Goal: Information Seeking & Learning: Check status

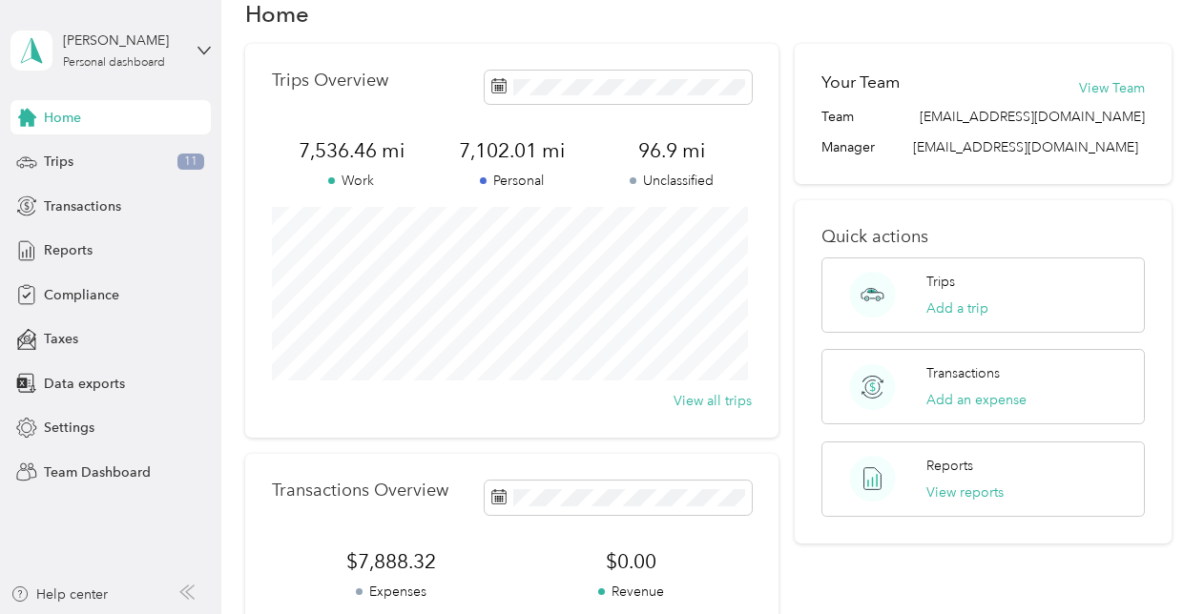
scroll to position [41, 0]
click at [210, 53] on icon at bounding box center [203, 50] width 13 height 13
click at [123, 155] on div "Team dashboard" at bounding box center [79, 149] width 102 height 20
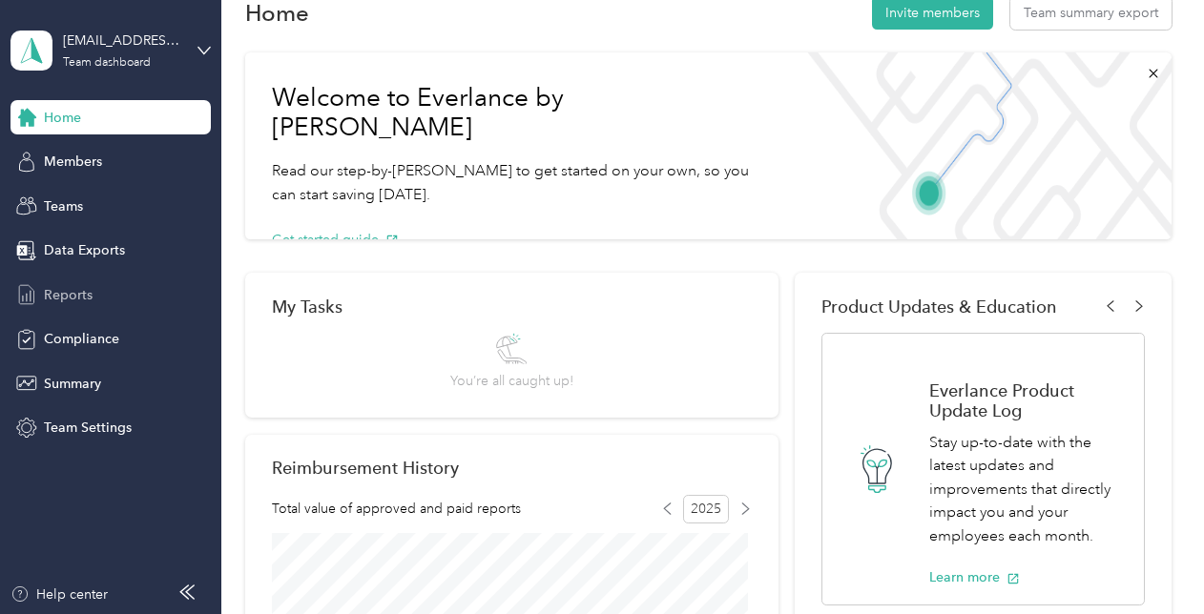
click at [77, 286] on span "Reports" at bounding box center [68, 295] width 49 height 20
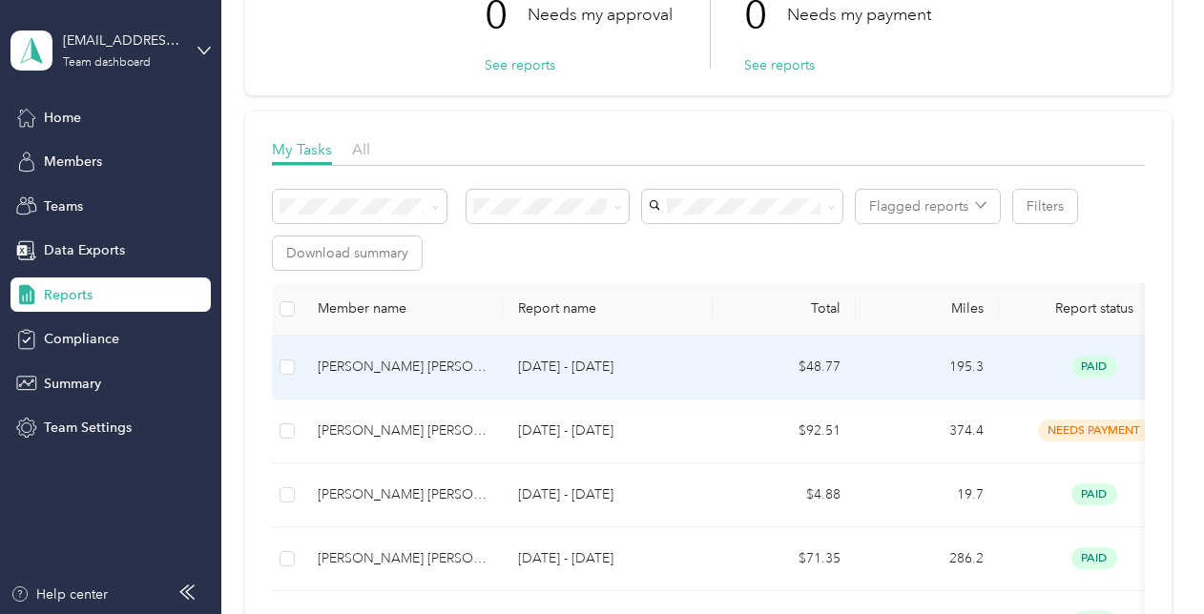
scroll to position [154, 0]
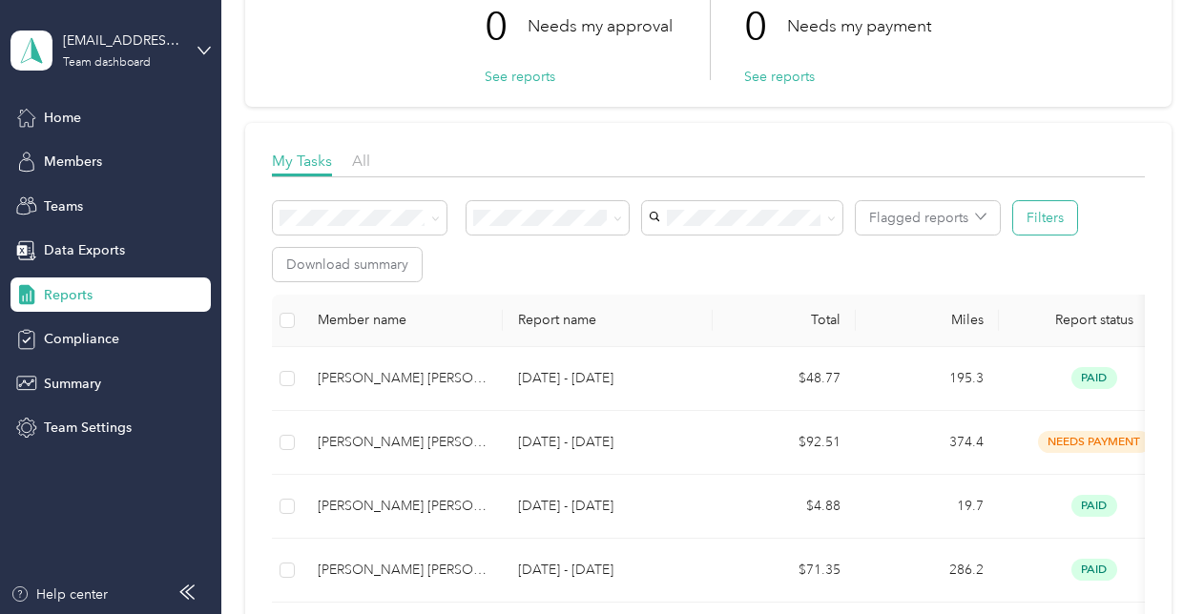
click at [1057, 223] on button "Filters" at bounding box center [1045, 217] width 64 height 33
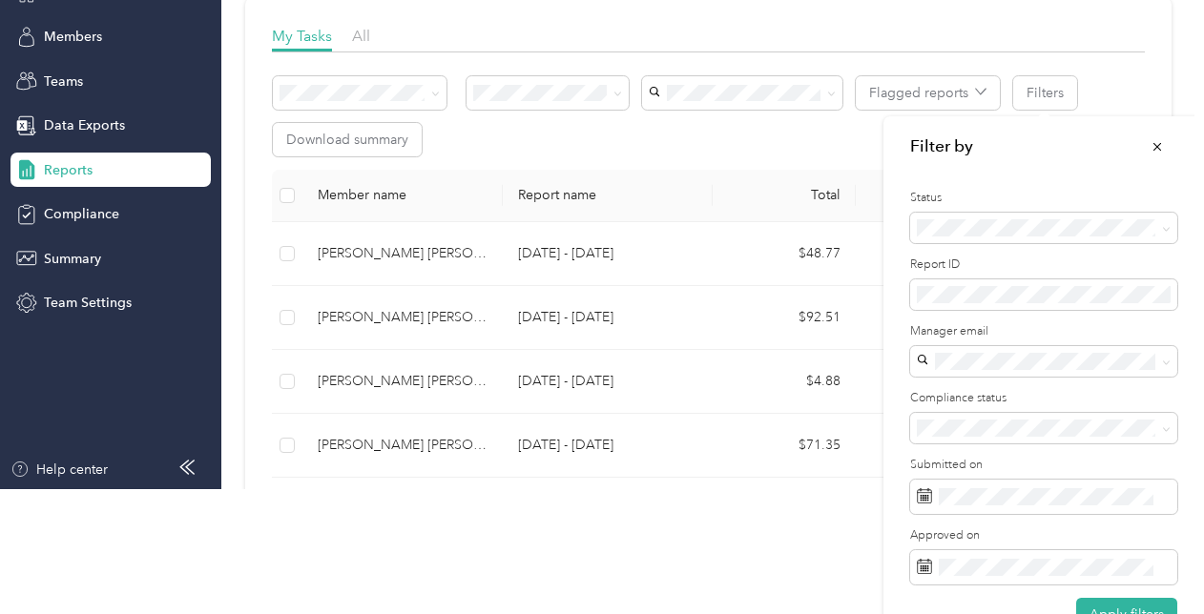
scroll to position [169, 0]
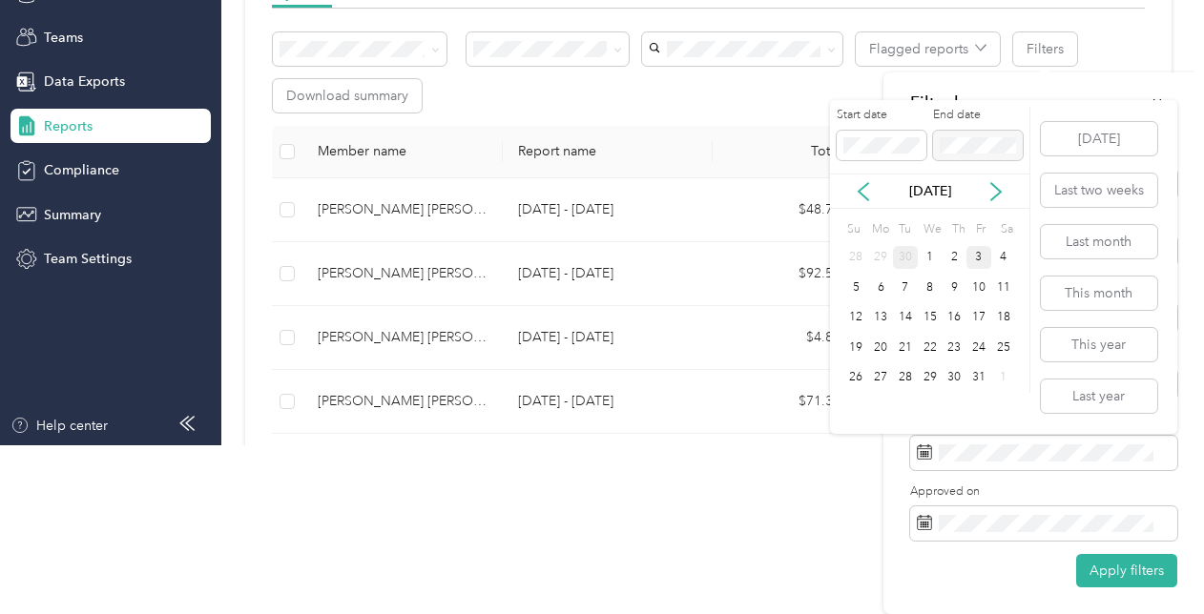
click at [908, 255] on div "30" at bounding box center [905, 258] width 25 height 24
click at [1078, 133] on button "[DATE]" at bounding box center [1099, 138] width 116 height 33
click at [878, 135] on span at bounding box center [882, 146] width 90 height 31
click at [967, 135] on span at bounding box center [978, 146] width 90 height 31
click at [1031, 107] on div "Start date End date [DATE] Su Mo Tu We Th Fr Sa 28 29 30 1 2 3 4 5 6 7 8 9 10 1…" at bounding box center [1003, 267] width 347 height 334
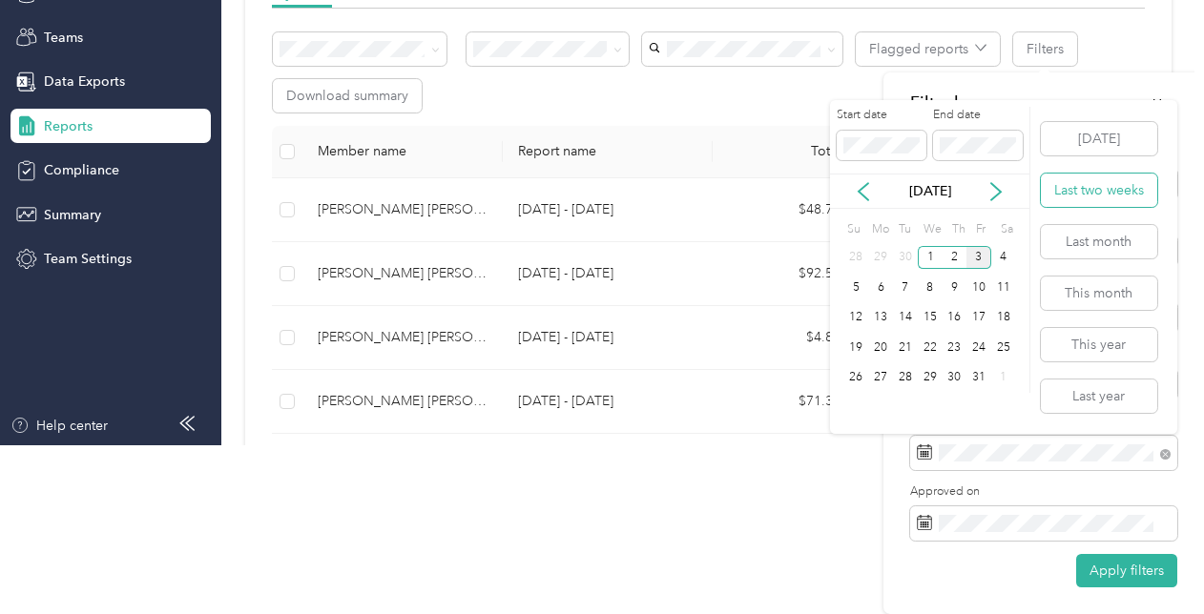
click at [1086, 193] on button "Last two weeks" at bounding box center [1099, 190] width 116 height 33
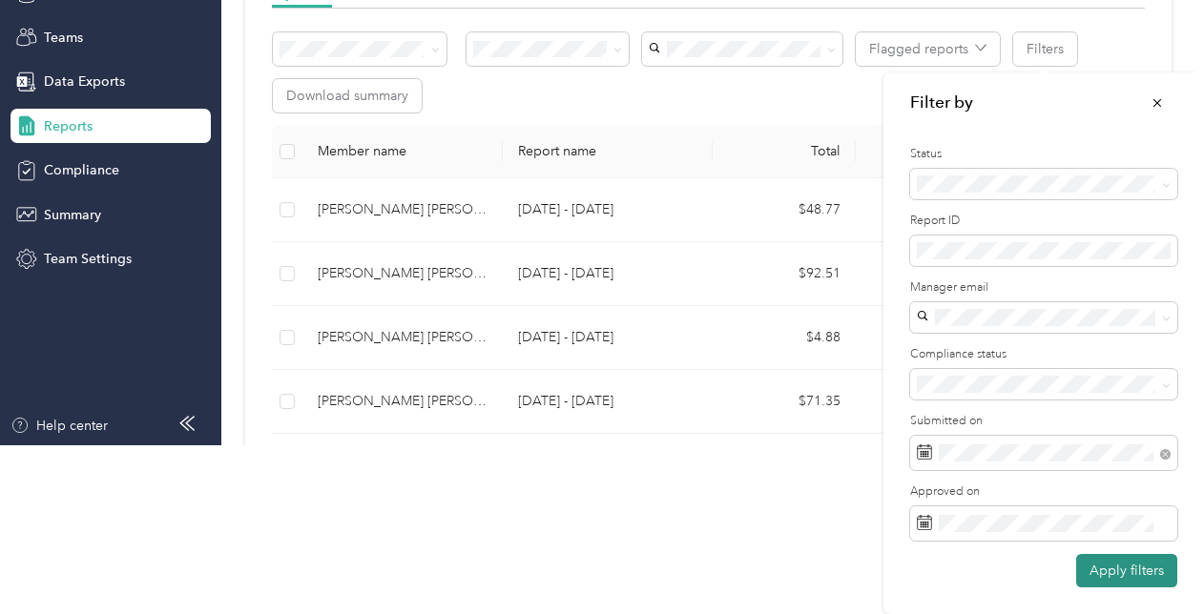
click at [1094, 569] on button "Apply filters" at bounding box center [1126, 570] width 101 height 33
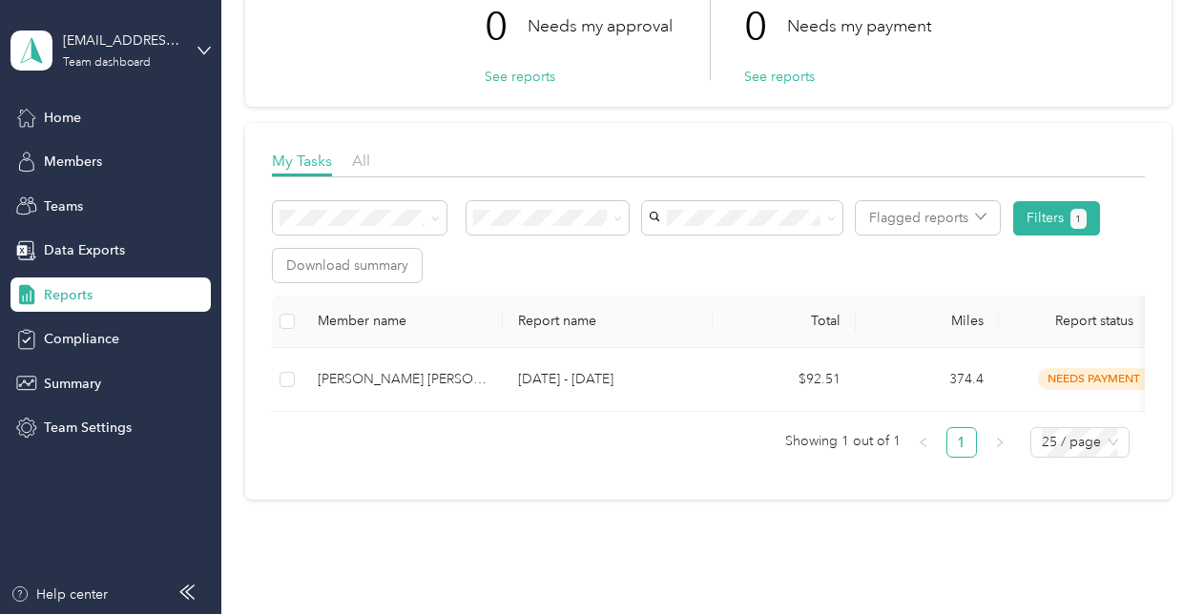
click at [92, 296] on div "Reports" at bounding box center [110, 295] width 200 height 34
click at [97, 160] on span "Members" at bounding box center [73, 162] width 58 height 20
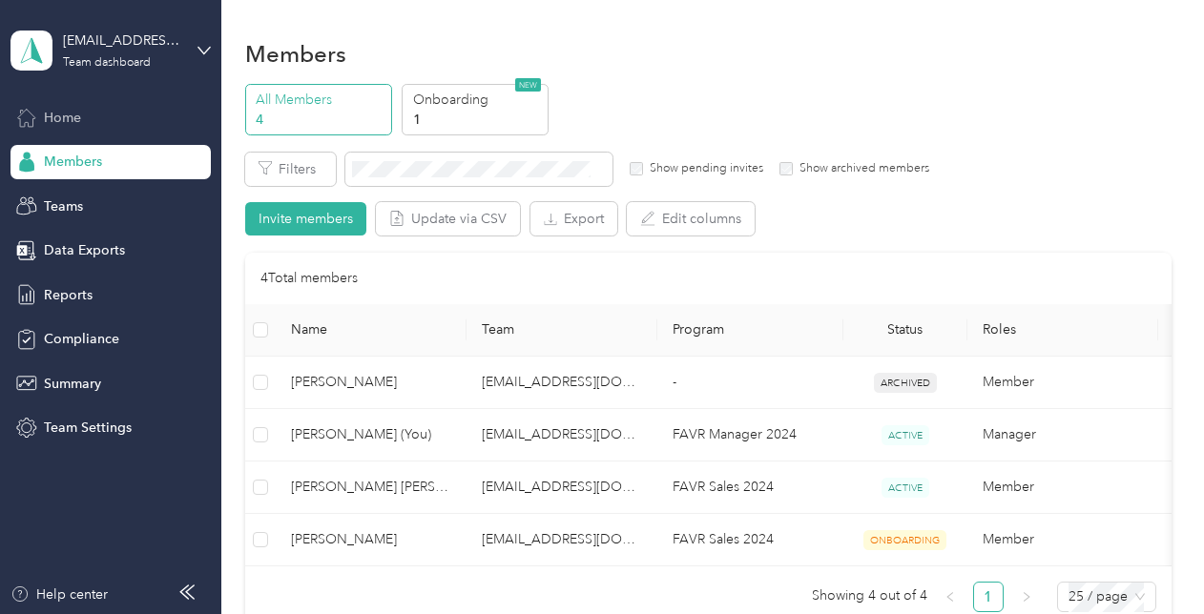
click at [59, 112] on span "Home" at bounding box center [62, 118] width 37 height 20
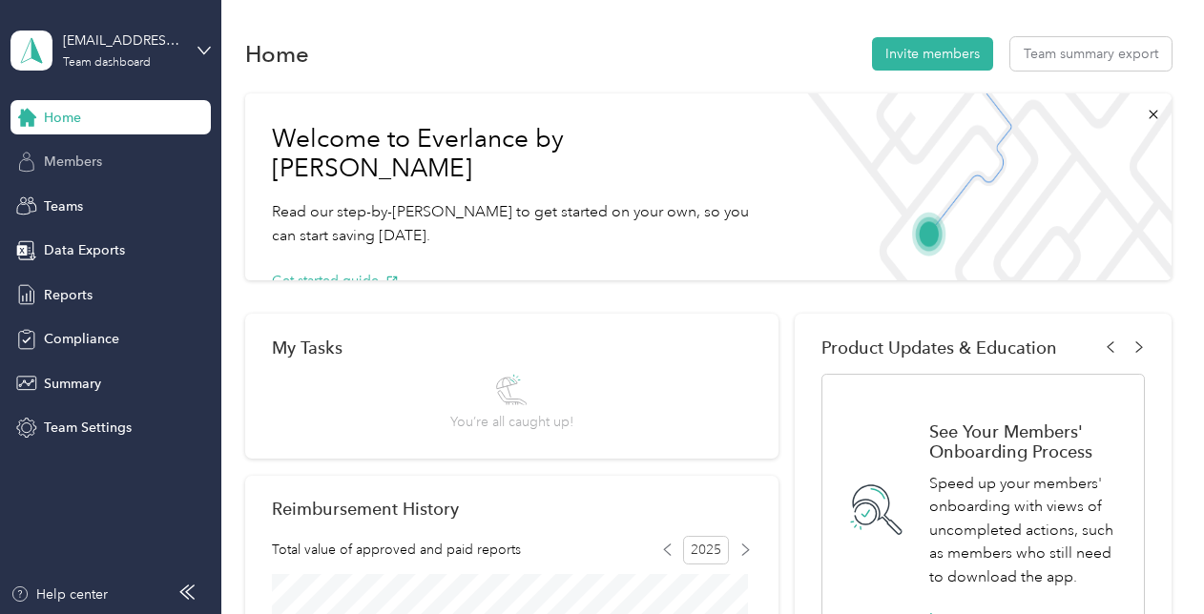
click at [75, 168] on span "Members" at bounding box center [73, 162] width 58 height 20
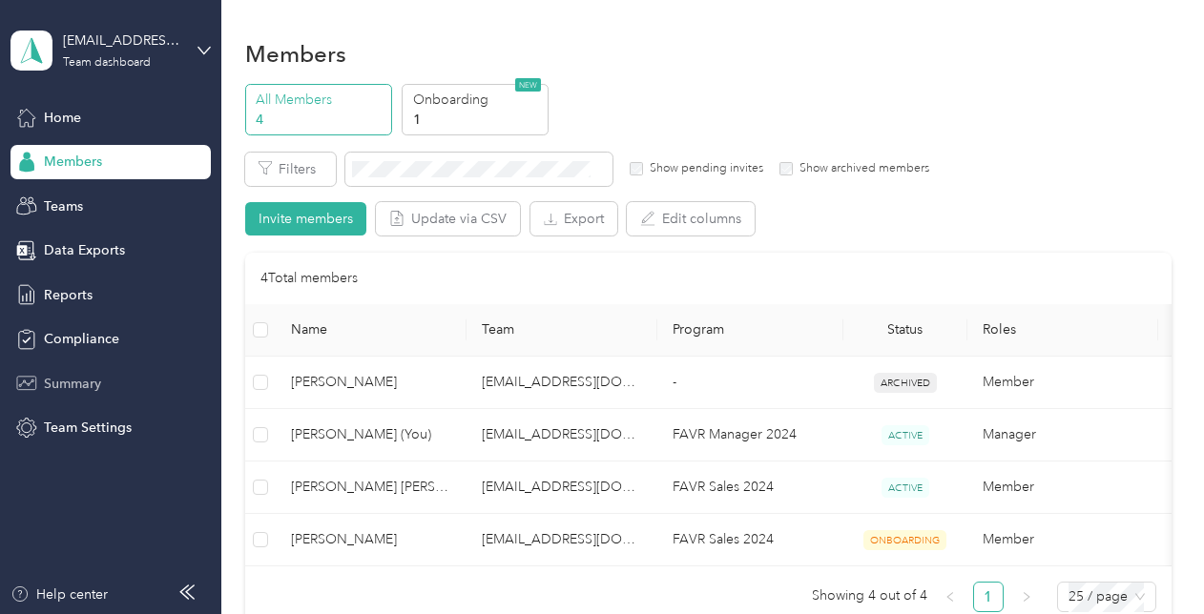
click at [72, 387] on span "Summary" at bounding box center [72, 384] width 57 height 20
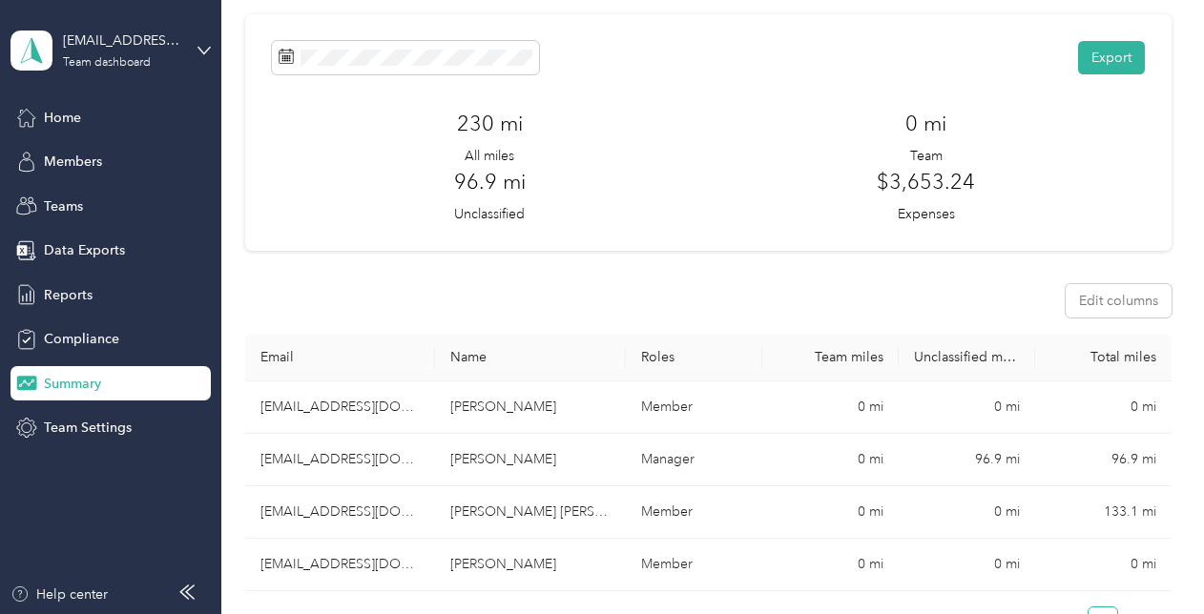
scroll to position [69, 0]
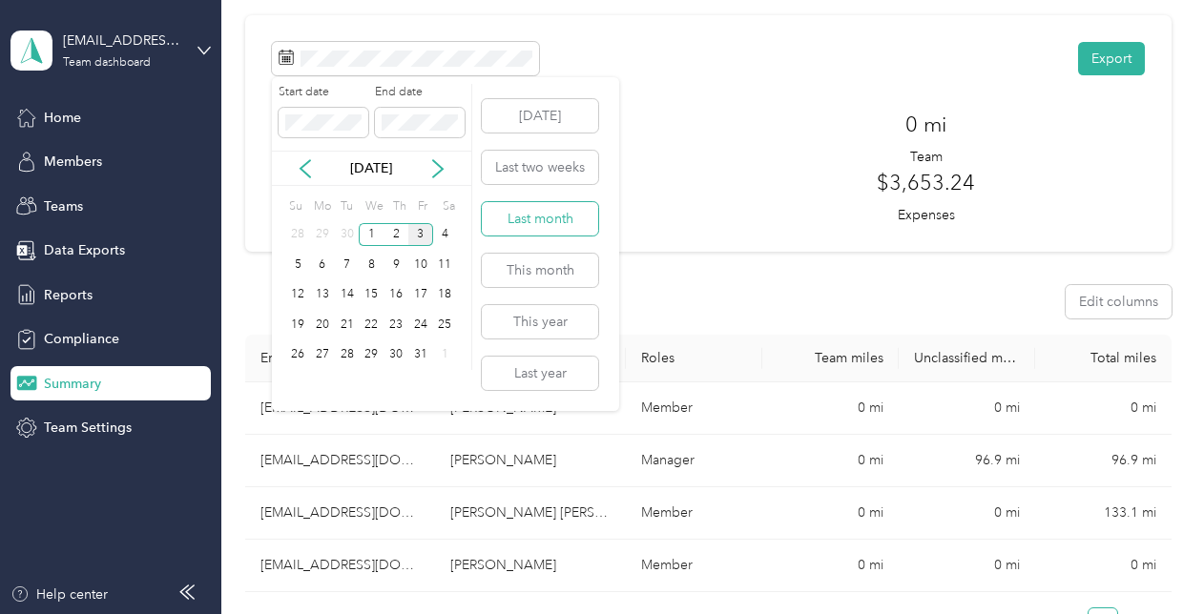
click at [536, 214] on button "Last month" at bounding box center [540, 218] width 116 height 33
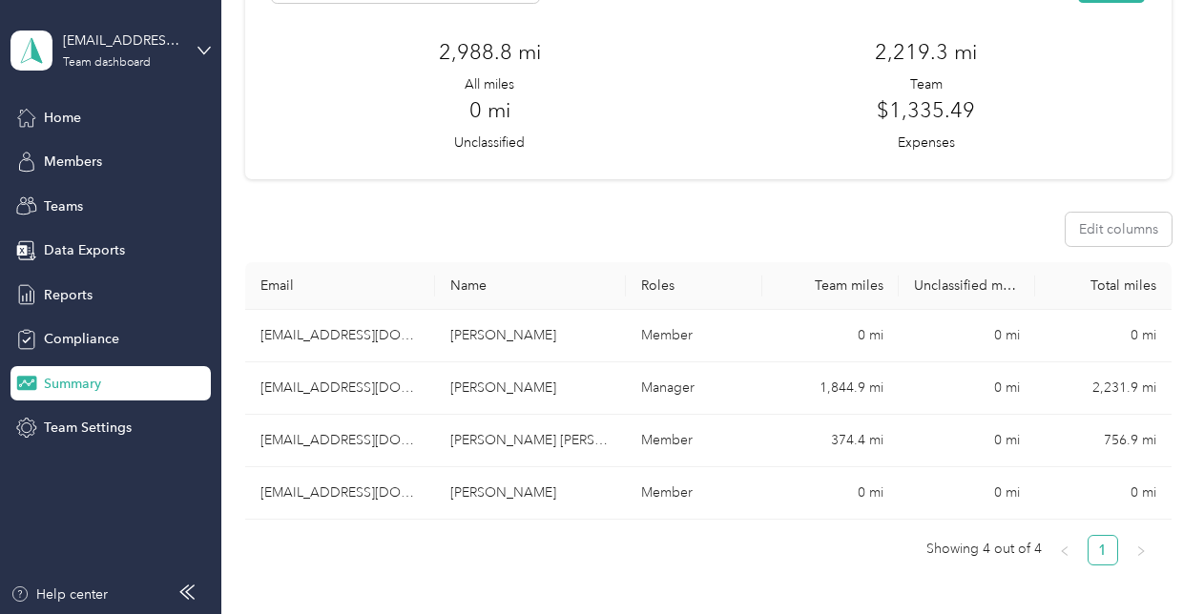
scroll to position [142, 0]
click at [197, 55] on icon at bounding box center [203, 50] width 13 height 13
click at [63, 201] on div "Personal dashboard" at bounding box center [88, 200] width 120 height 20
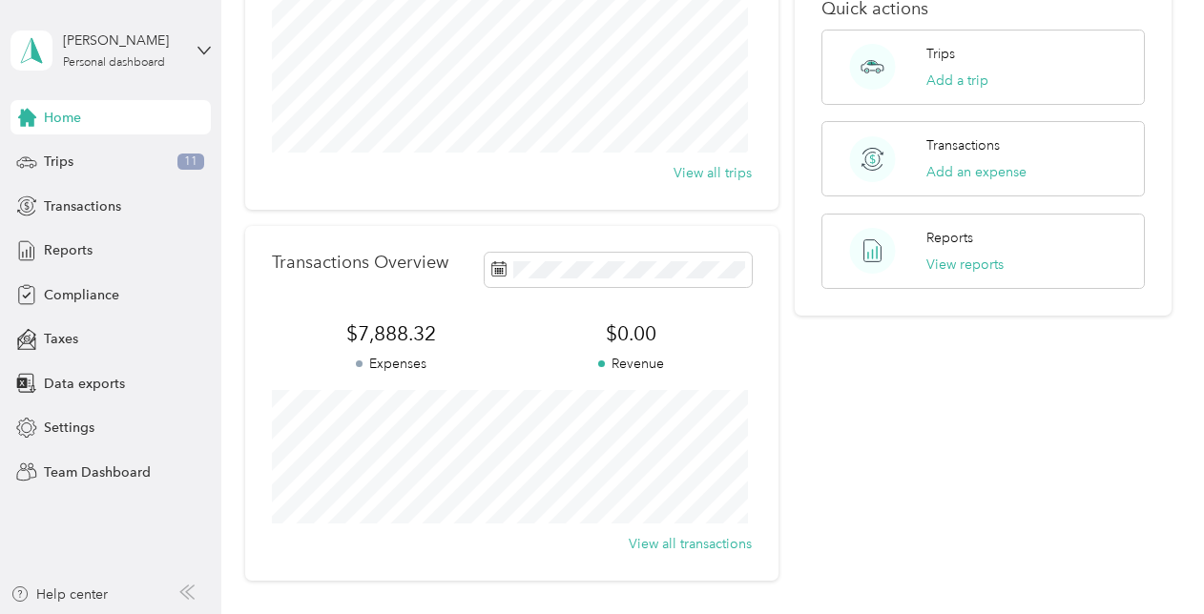
scroll to position [432, 0]
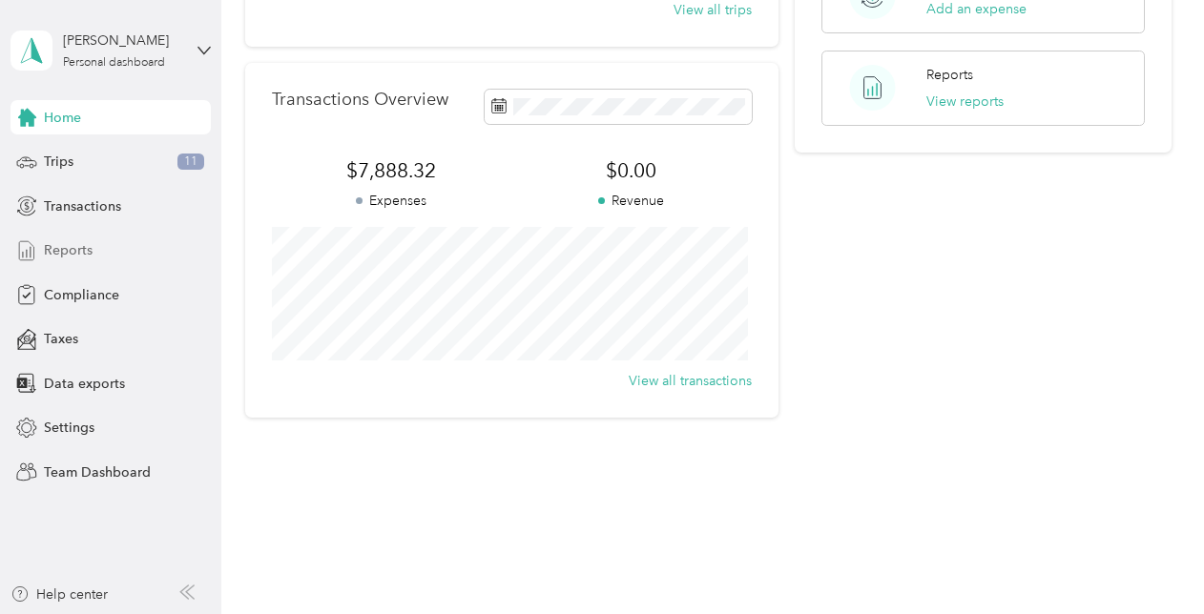
click at [69, 246] on span "Reports" at bounding box center [68, 250] width 49 height 20
